Goal: Transaction & Acquisition: Obtain resource

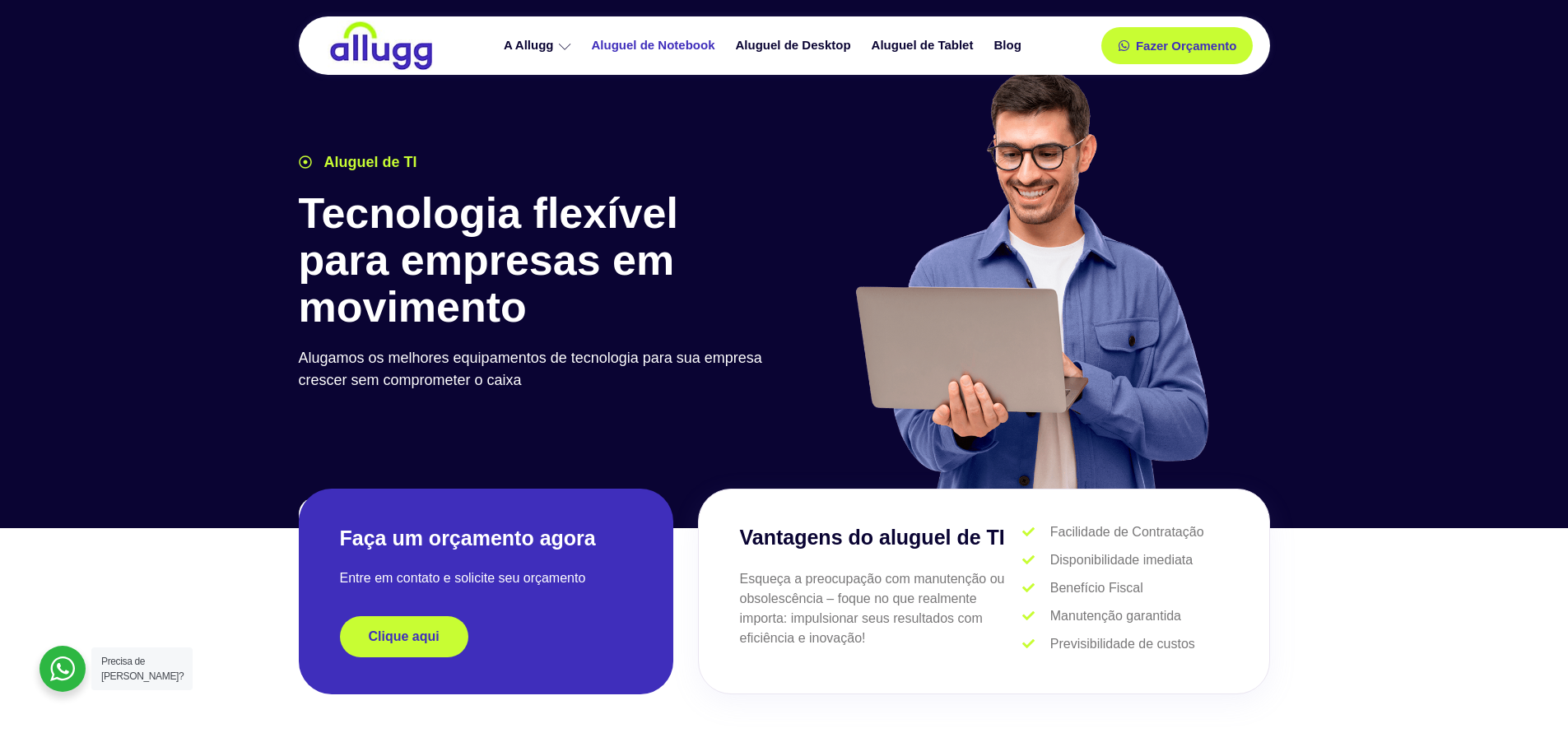
click at [652, 44] on link "Aluguel de Notebook" at bounding box center [655, 45] width 144 height 28
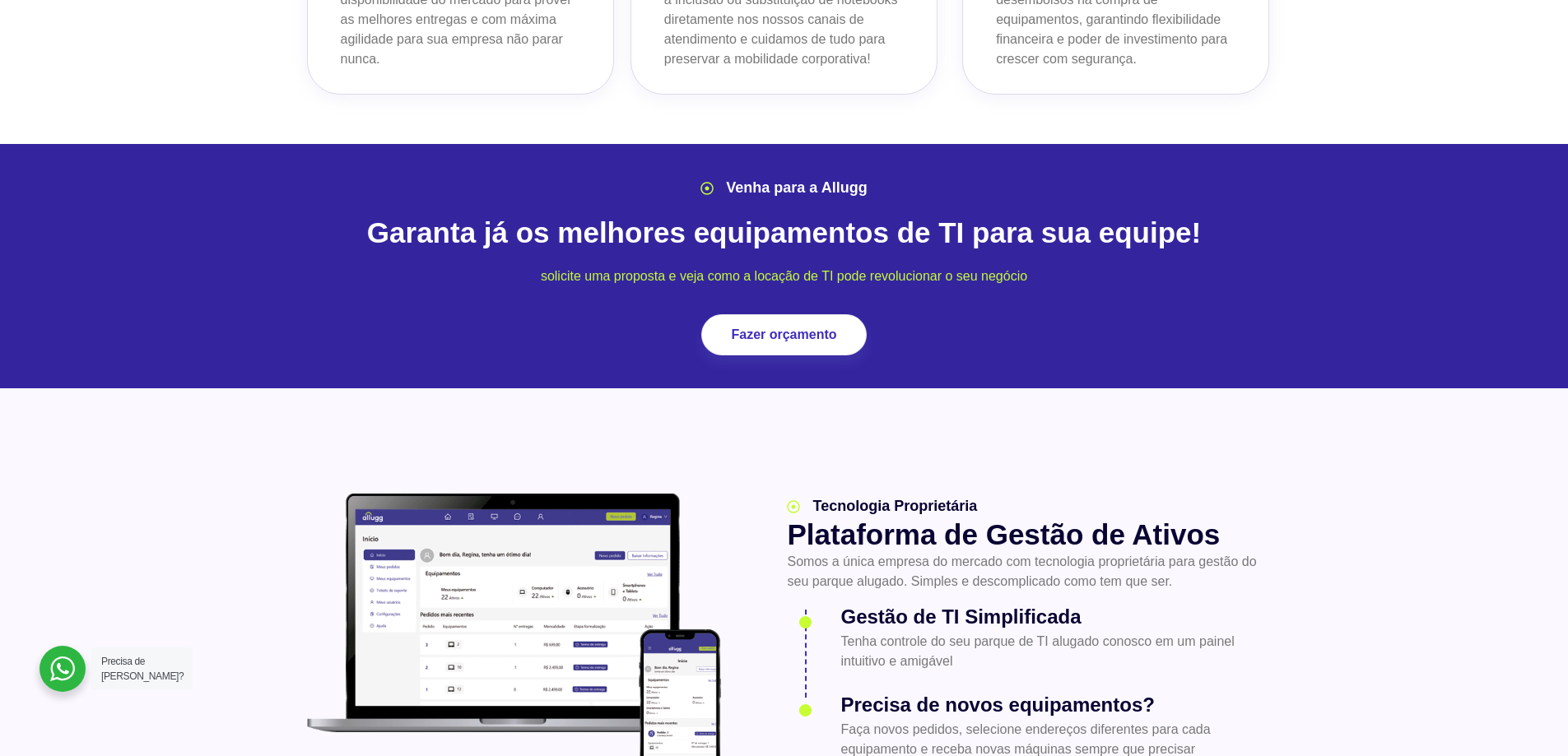
scroll to position [1810, 0]
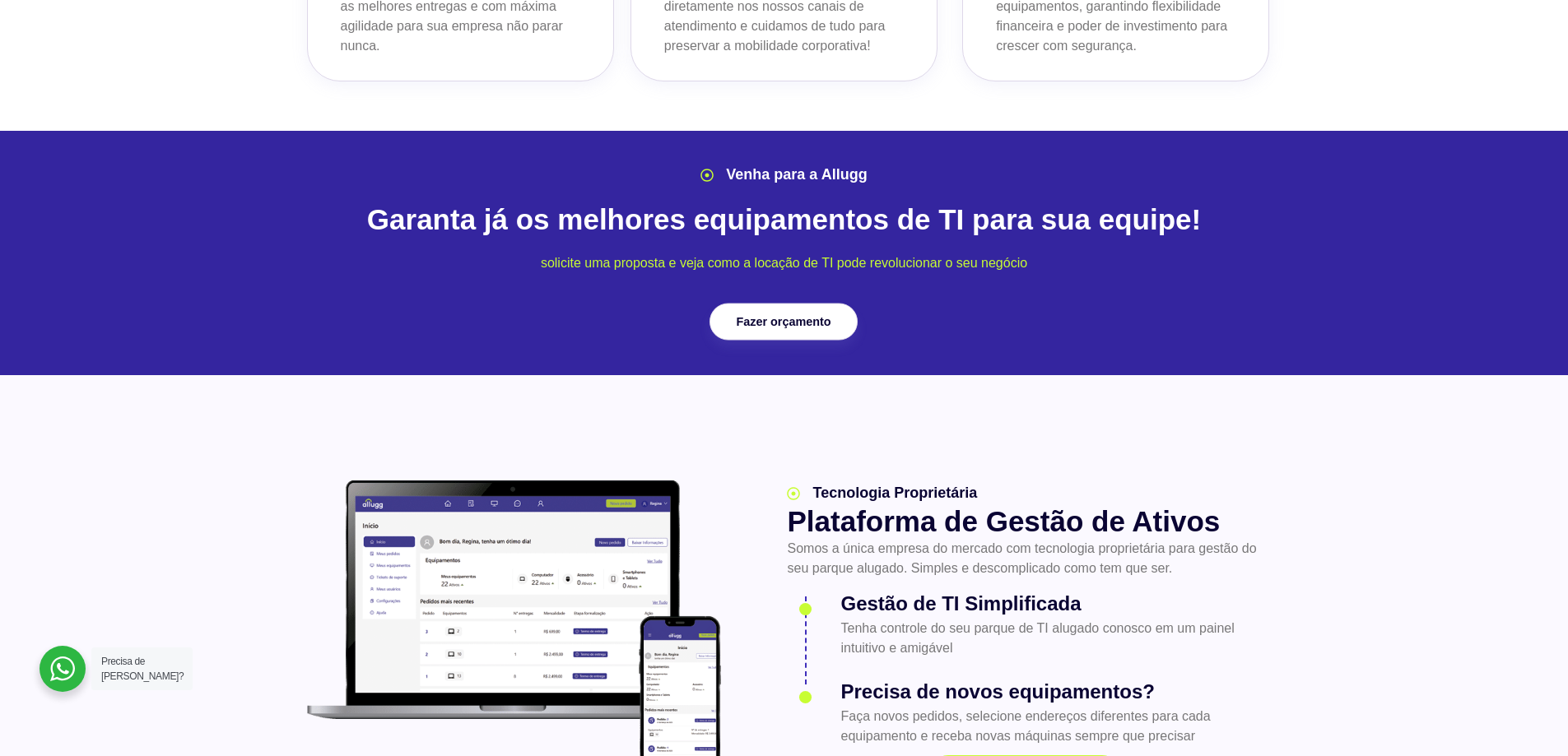
click at [785, 316] on span "Fazer orçamento" at bounding box center [784, 322] width 95 height 12
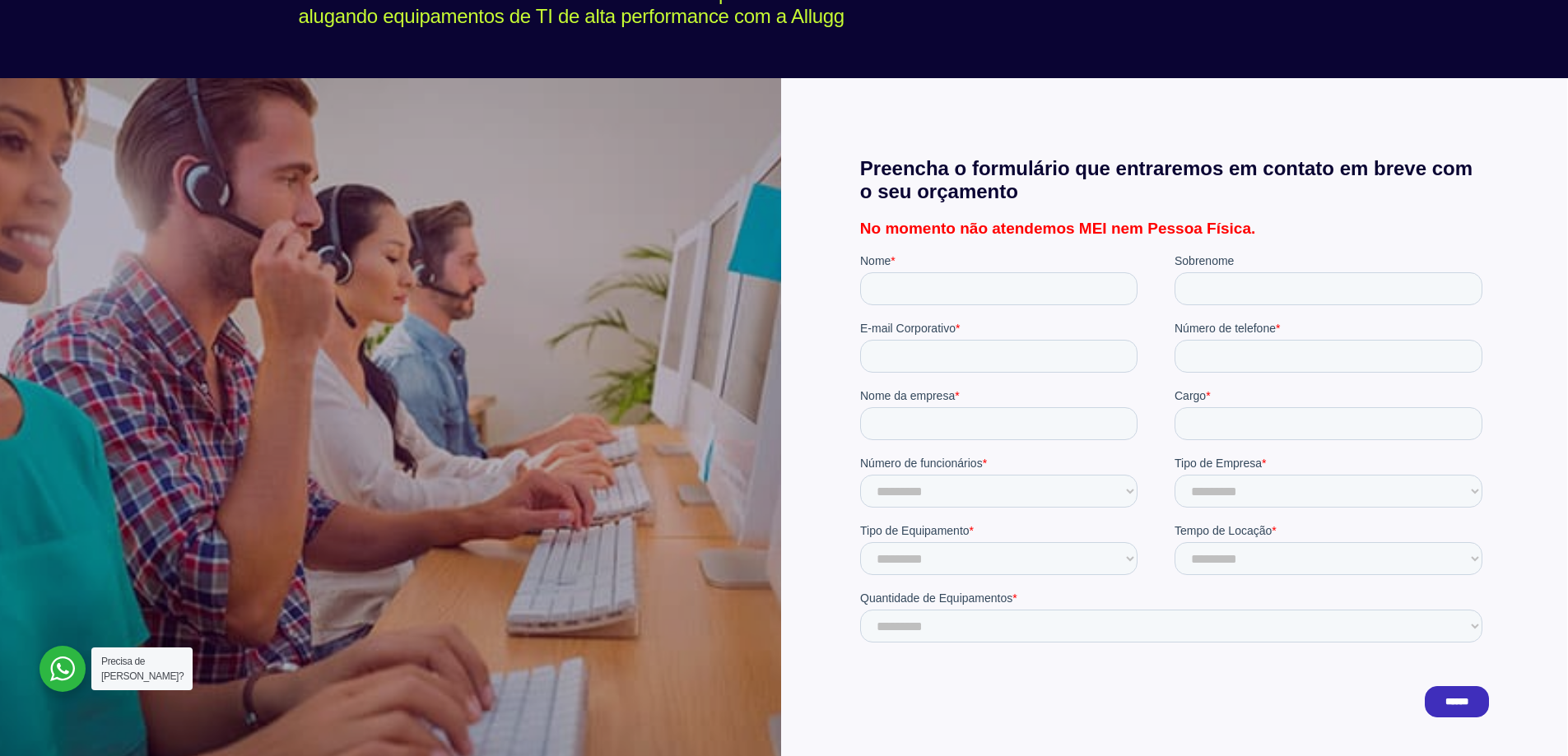
scroll to position [330, 0]
